Goal: Navigation & Orientation: Find specific page/section

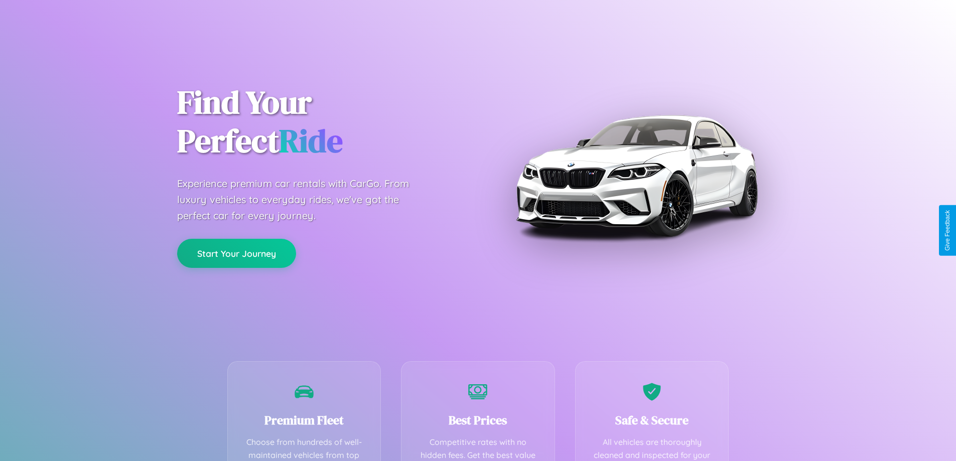
scroll to position [293, 0]
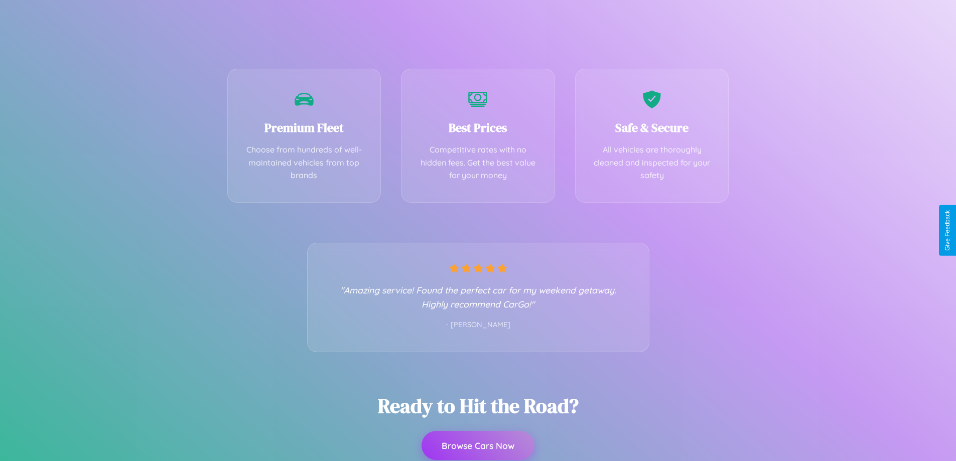
click at [478, 447] on button "Browse Cars Now" at bounding box center [478, 445] width 113 height 29
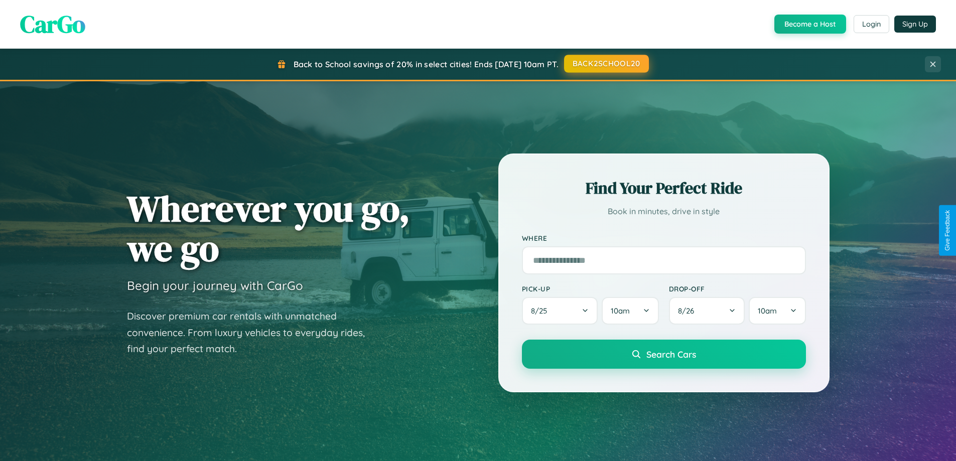
click at [606, 64] on button "BACK2SCHOOL20" at bounding box center [606, 64] width 85 height 18
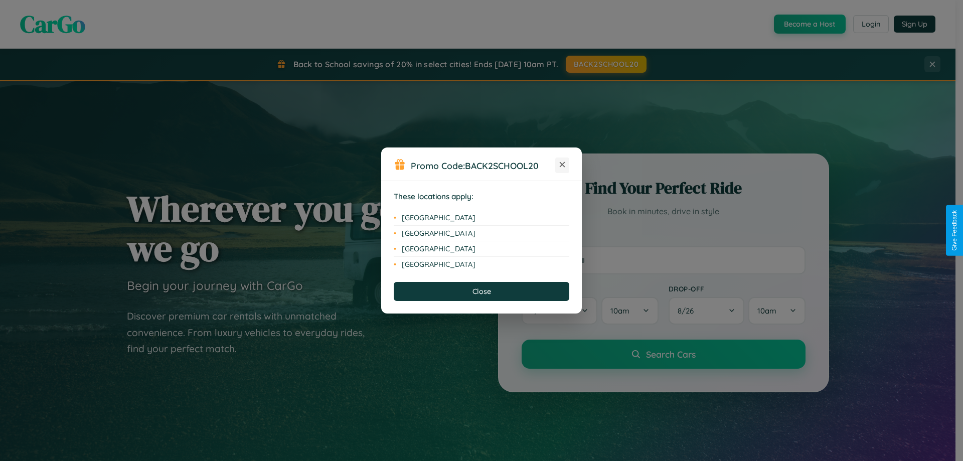
click at [563, 165] on icon at bounding box center [563, 165] width 6 height 6
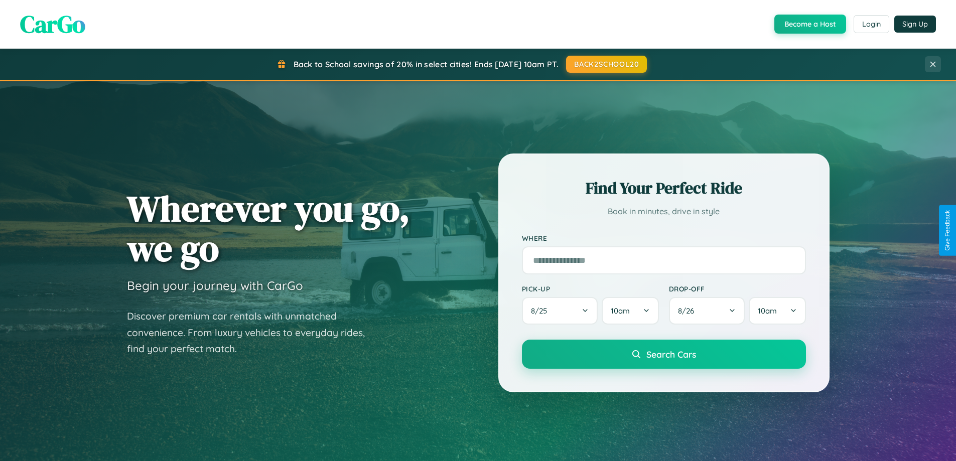
scroll to position [691, 0]
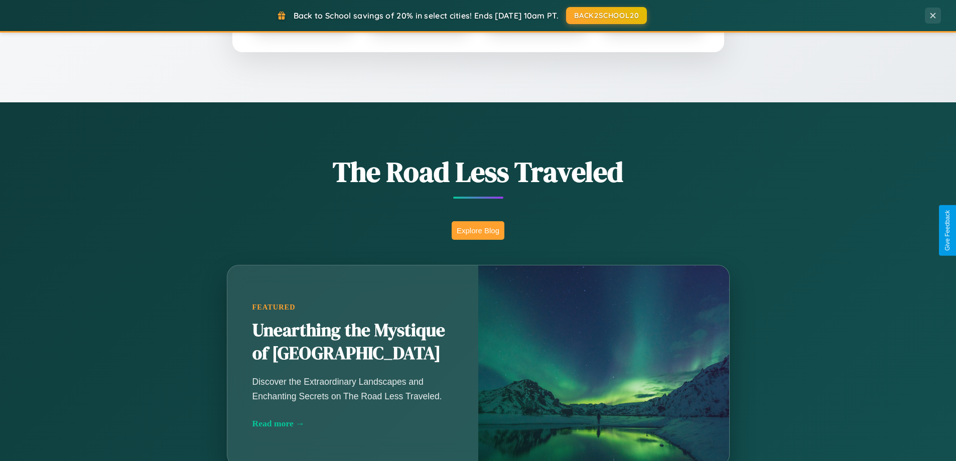
click at [478, 230] on button "Explore Blog" at bounding box center [478, 230] width 53 height 19
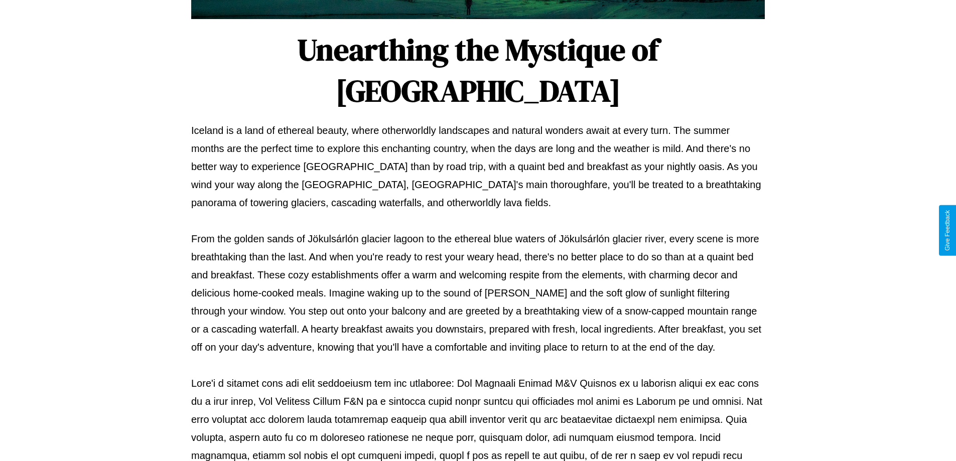
scroll to position [325, 0]
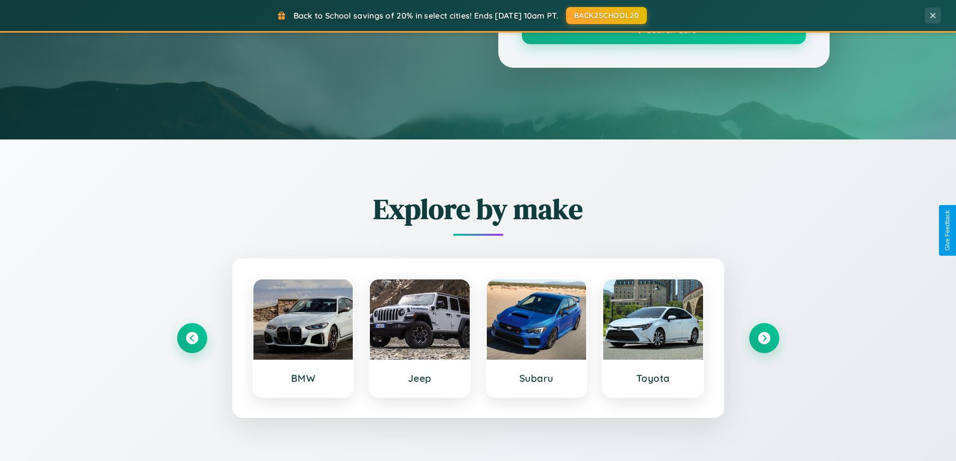
scroll to position [691, 0]
